Goal: Navigation & Orientation: Find specific page/section

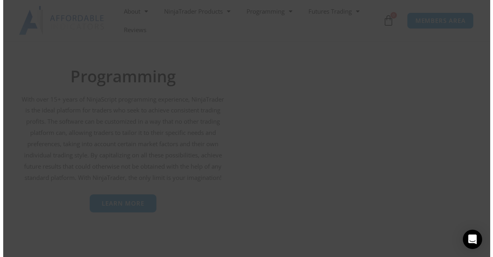
scroll to position [1492, 0]
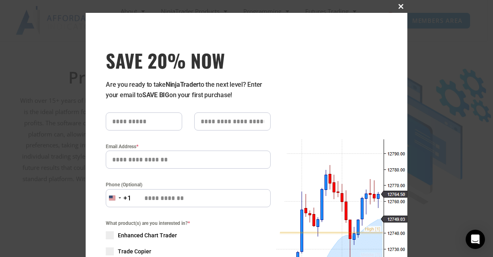
click at [398, 6] on span at bounding box center [401, 6] width 13 height 5
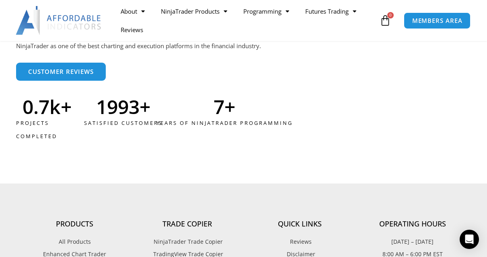
scroll to position [2253, 0]
